Goal: Find specific page/section: Find specific page/section

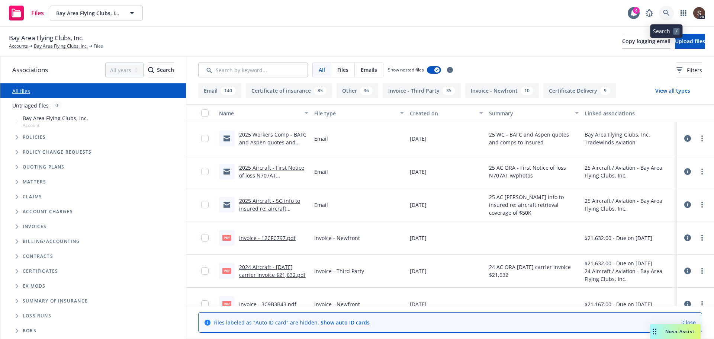
click at [667, 14] on icon at bounding box center [666, 13] width 6 height 6
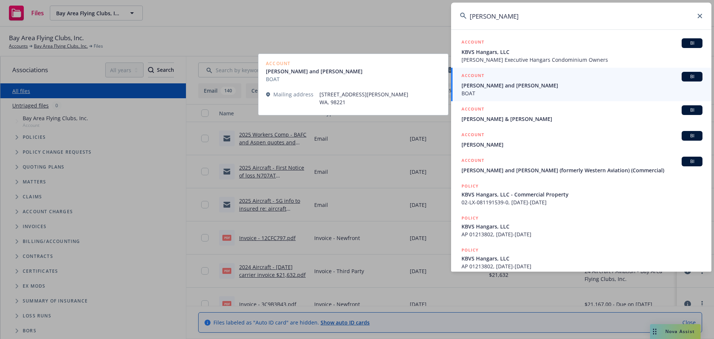
type input "[PERSON_NAME]"
click at [526, 84] on span "[PERSON_NAME] and [PERSON_NAME]" at bounding box center [581, 85] width 241 height 8
